Goal: Task Accomplishment & Management: Manage account settings

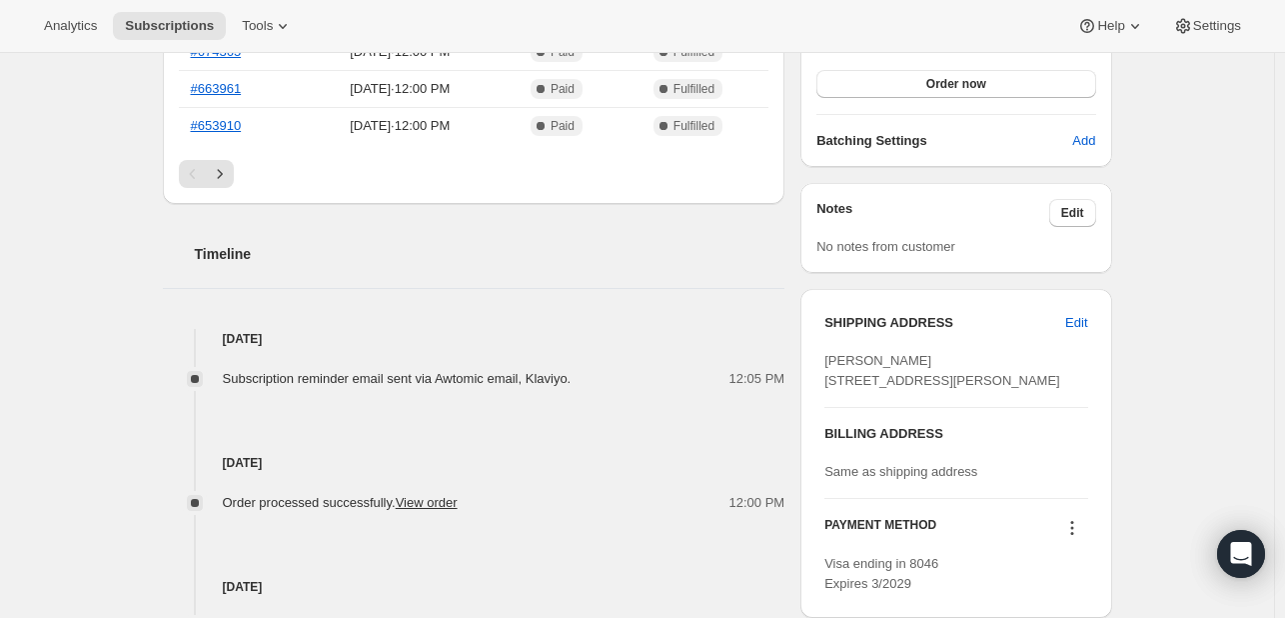
scroll to position [600, 0]
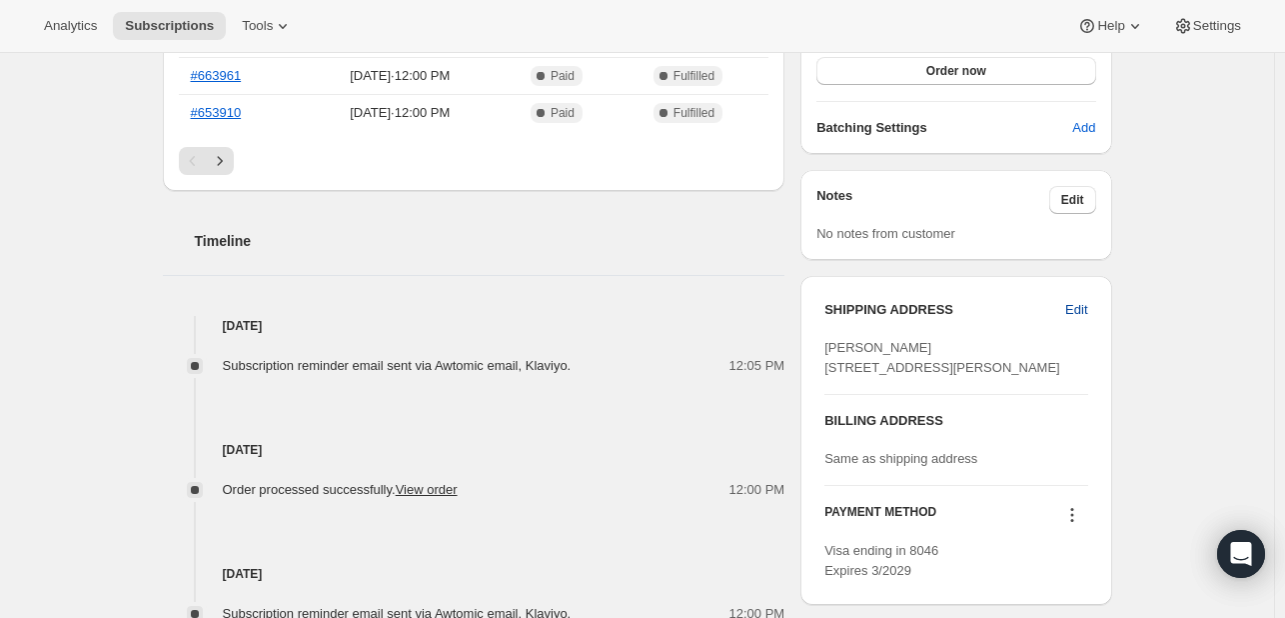
click at [1083, 305] on span "Edit" at bounding box center [1076, 310] width 22 height 20
select select "[GEOGRAPHIC_DATA]"
select select "ENG"
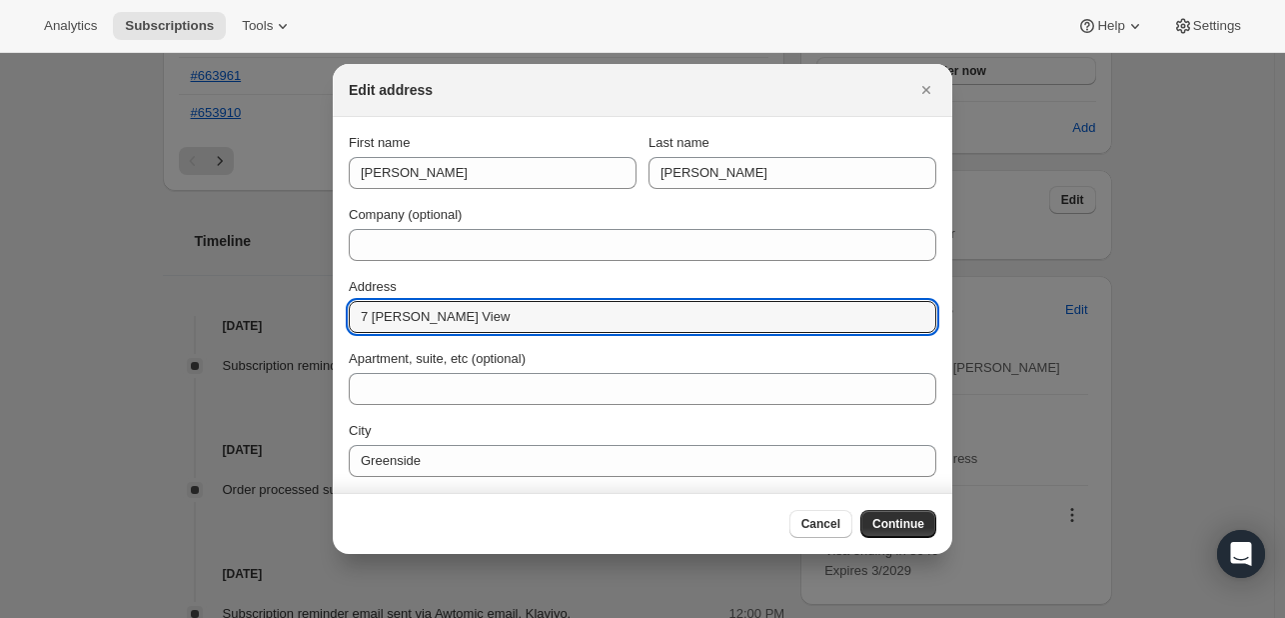
drag, startPoint x: 491, startPoint y: 311, endPoint x: 304, endPoint y: 323, distance: 187.3
paste input "[STREET_ADDRESS]"
type input "[STREET_ADDRESS]"
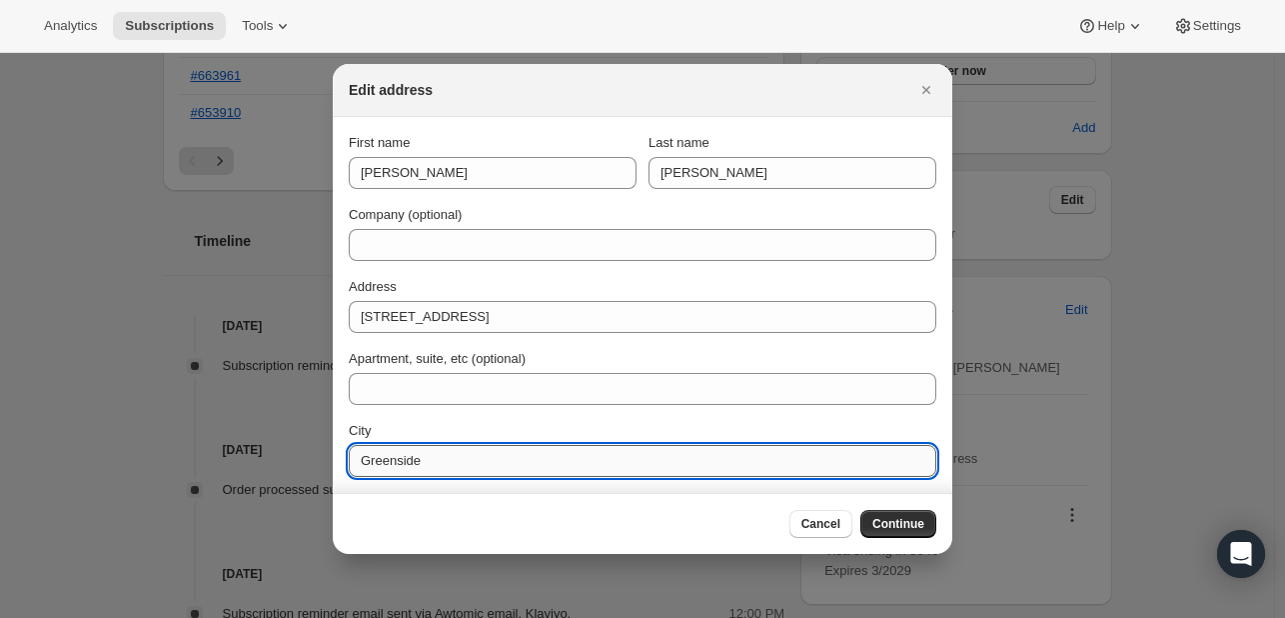
click at [427, 465] on input "Greenside" at bounding box center [643, 461] width 588 height 32
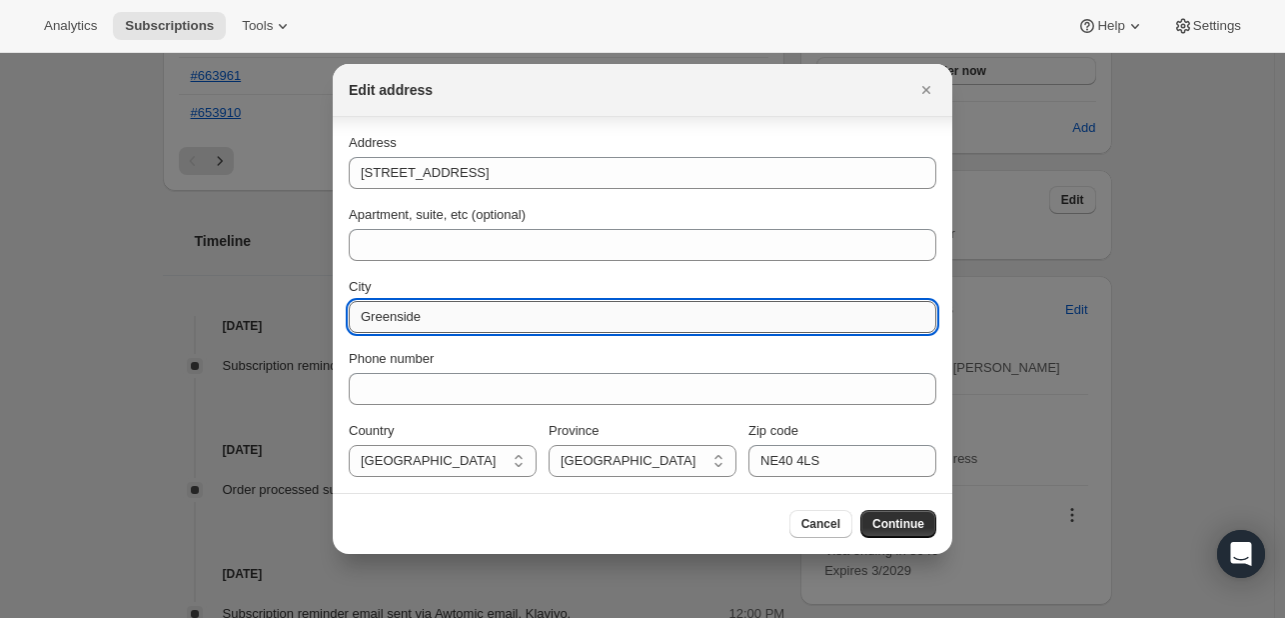
click at [363, 324] on input "Greenside" at bounding box center [643, 317] width 588 height 32
type input "[PERSON_NAME]"
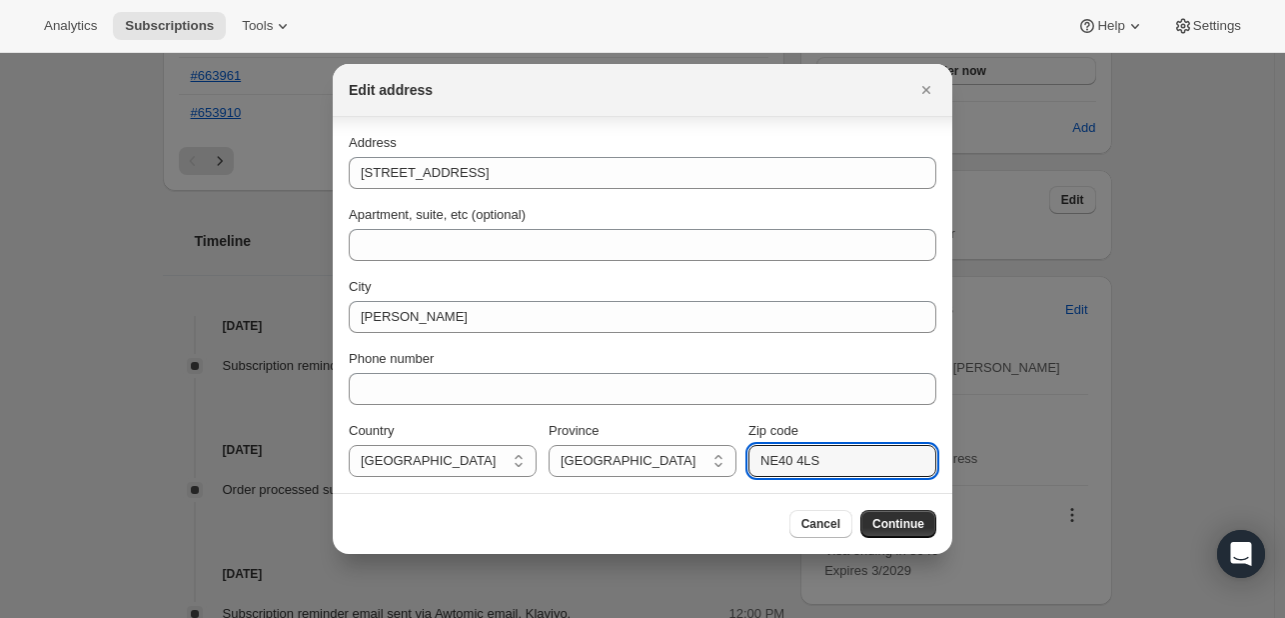
drag, startPoint x: 816, startPoint y: 462, endPoint x: 742, endPoint y: 477, distance: 75.5
click at [742, 477] on section "First name [PERSON_NAME] Last name [PERSON_NAME] Company (optional) Address [ST…" at bounding box center [643, 233] width 620 height 520
paste input "DH9 8NG"
type input "DH9 8NG"
click at [710, 464] on select "[DEMOGRAPHIC_DATA] Forces [GEOGRAPHIC_DATA] [GEOGRAPHIC_DATA] [GEOGRAPHIC_DATA]…" at bounding box center [643, 461] width 188 height 32
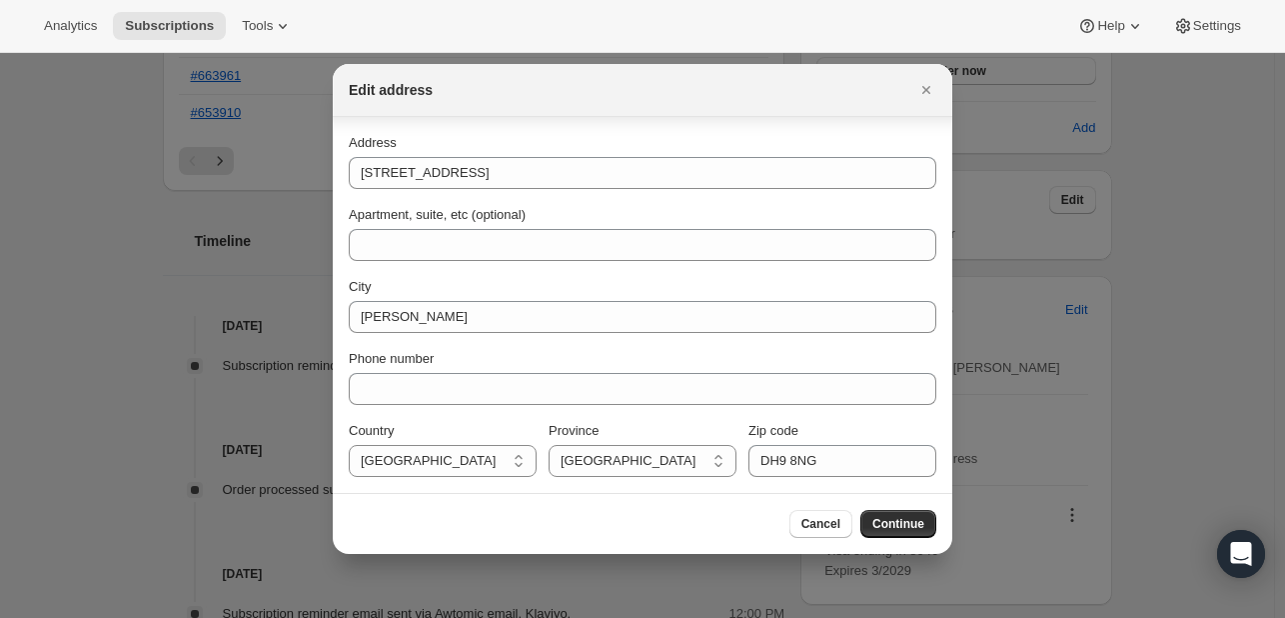
click at [861, 80] on div "Edit address" at bounding box center [625, 90] width 552 height 20
click at [882, 525] on span "Continue" at bounding box center [899, 524] width 52 height 16
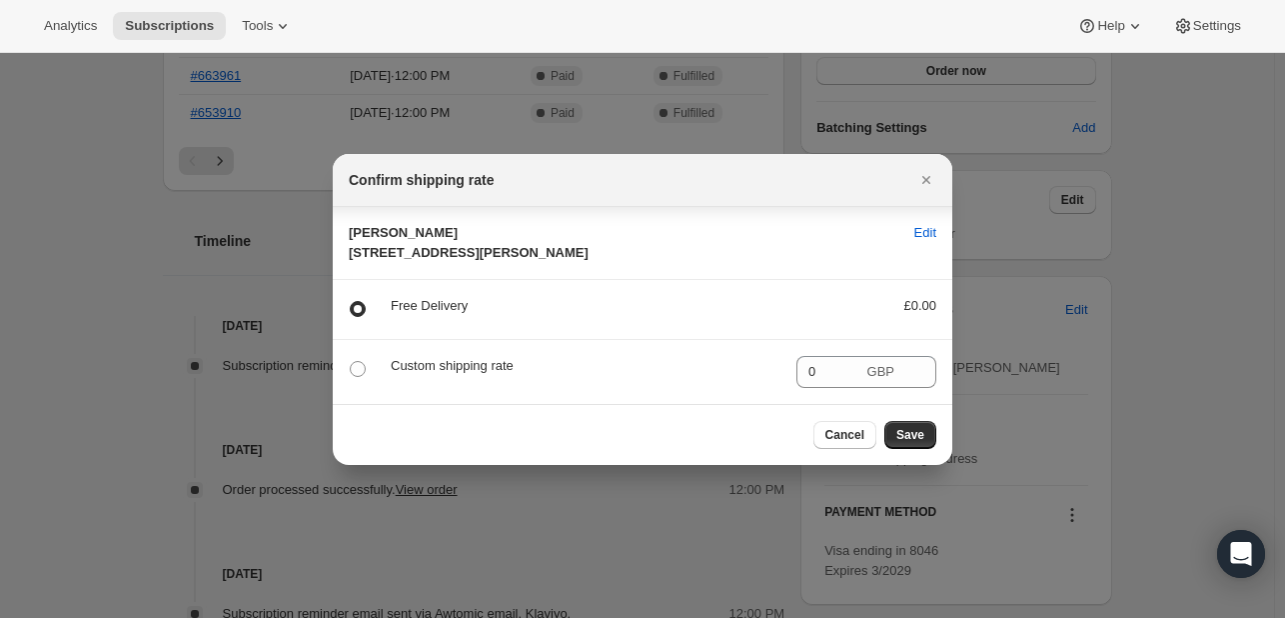
scroll to position [0, 0]
click at [893, 449] on button "Save" at bounding box center [911, 435] width 52 height 28
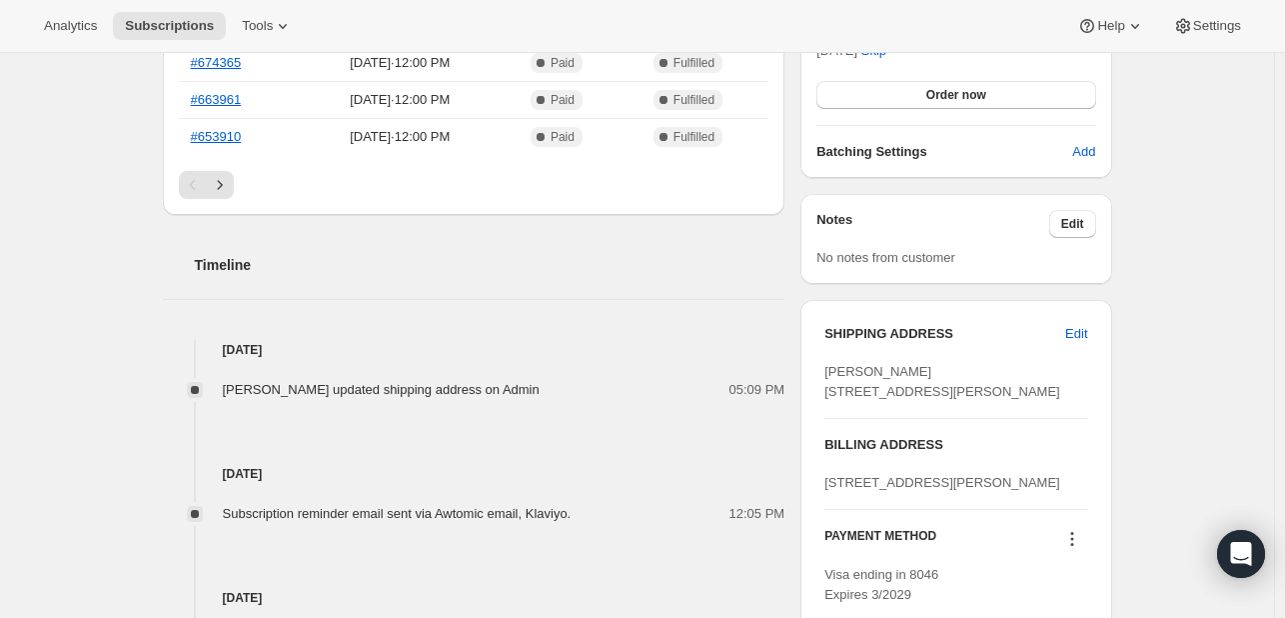
scroll to position [700, 0]
